Goal: Find specific page/section

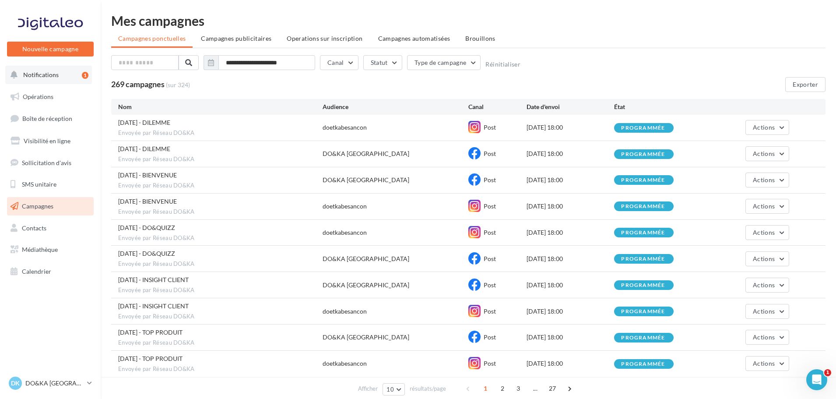
click at [30, 75] on span "Notifications" at bounding box center [40, 74] width 35 height 7
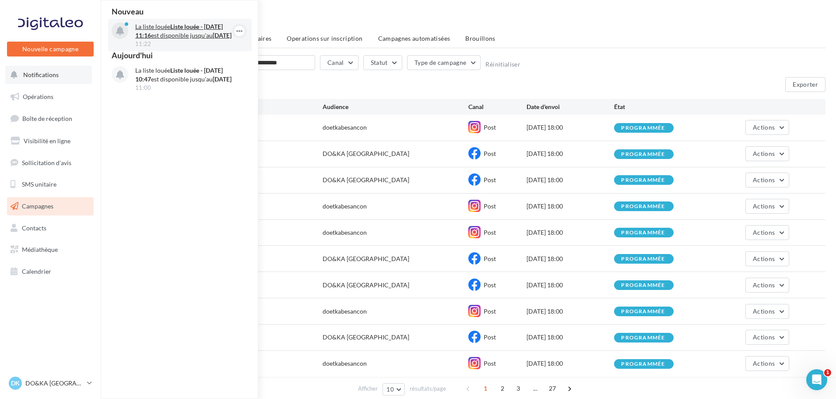
click at [153, 36] on strong "Liste louée - 03/09/2025 11:16" at bounding box center [179, 31] width 88 height 16
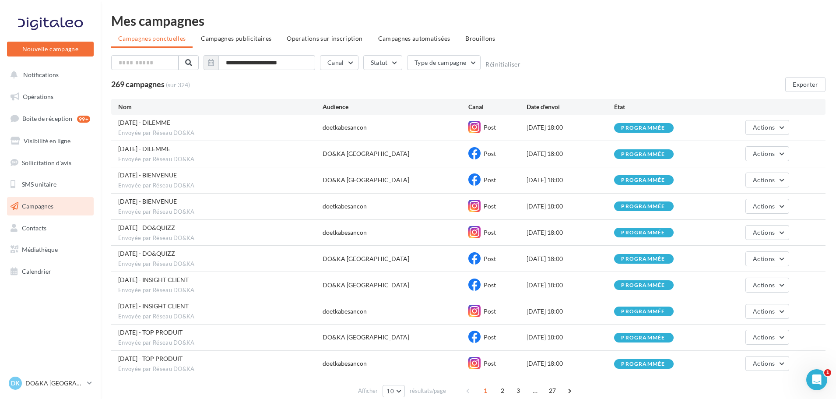
scroll to position [40, 0]
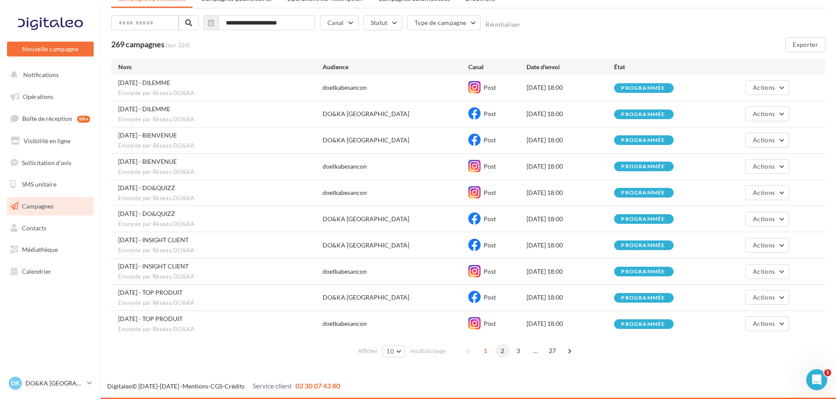
click at [500, 355] on span "2" at bounding box center [503, 351] width 14 height 14
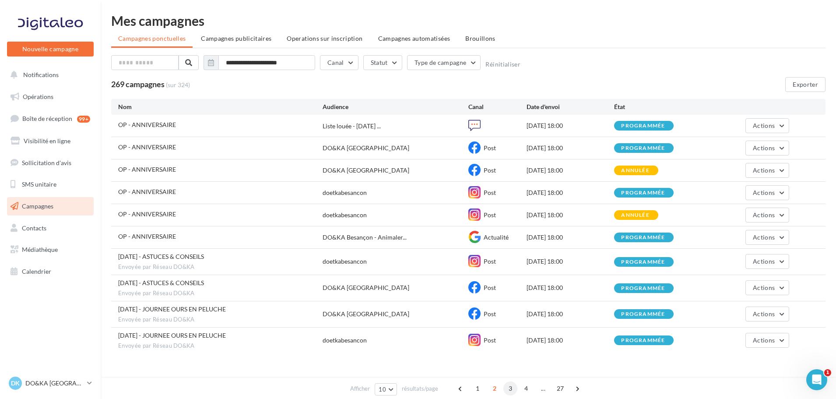
click at [509, 387] on span "3" at bounding box center [511, 388] width 14 height 14
